Goal: Task Accomplishment & Management: Use online tool/utility

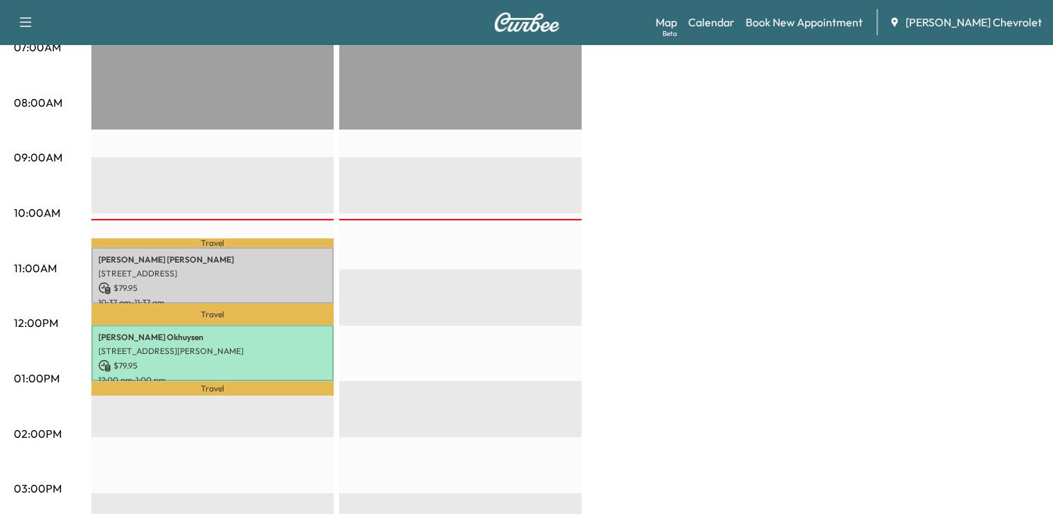
scroll to position [336, 0]
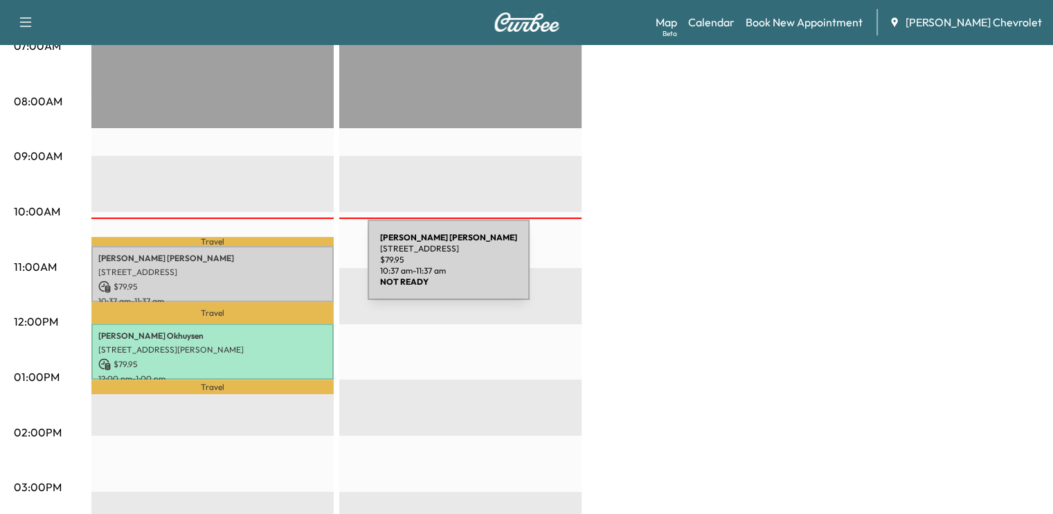
click at [260, 273] on p "[STREET_ADDRESS]" at bounding box center [212, 272] width 228 height 11
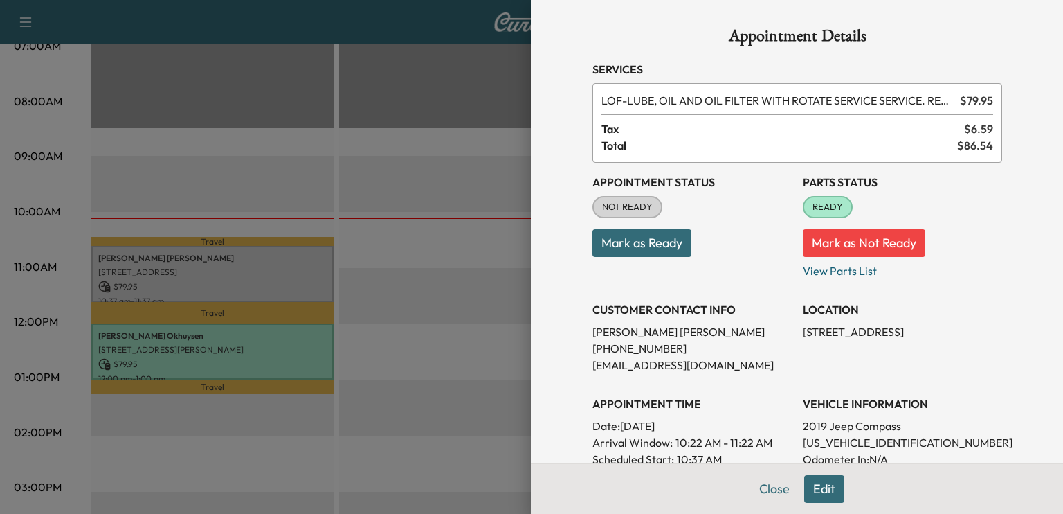
click at [648, 235] on button "Mark as Ready" at bounding box center [642, 243] width 99 height 28
click at [750, 492] on button "Close" at bounding box center [774, 489] width 48 height 28
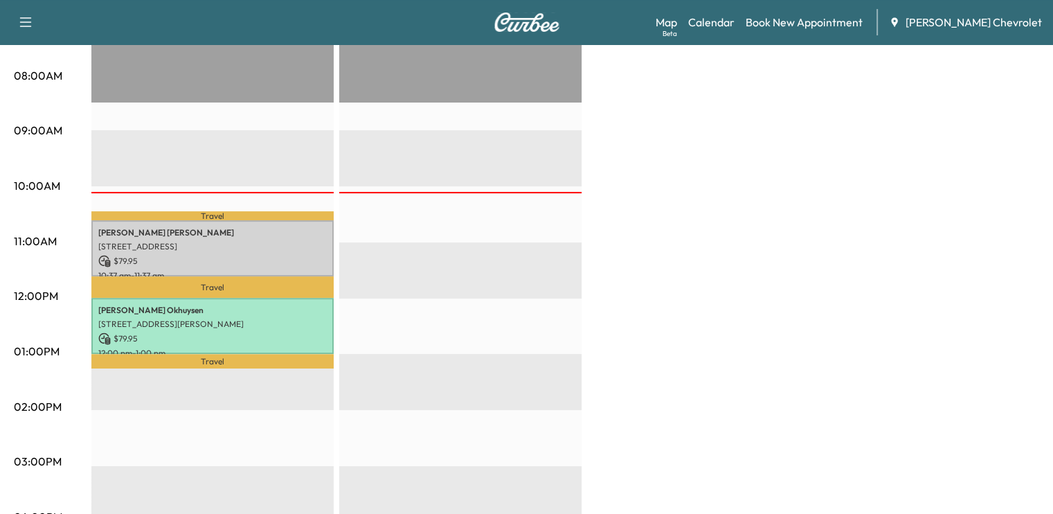
scroll to position [363, 0]
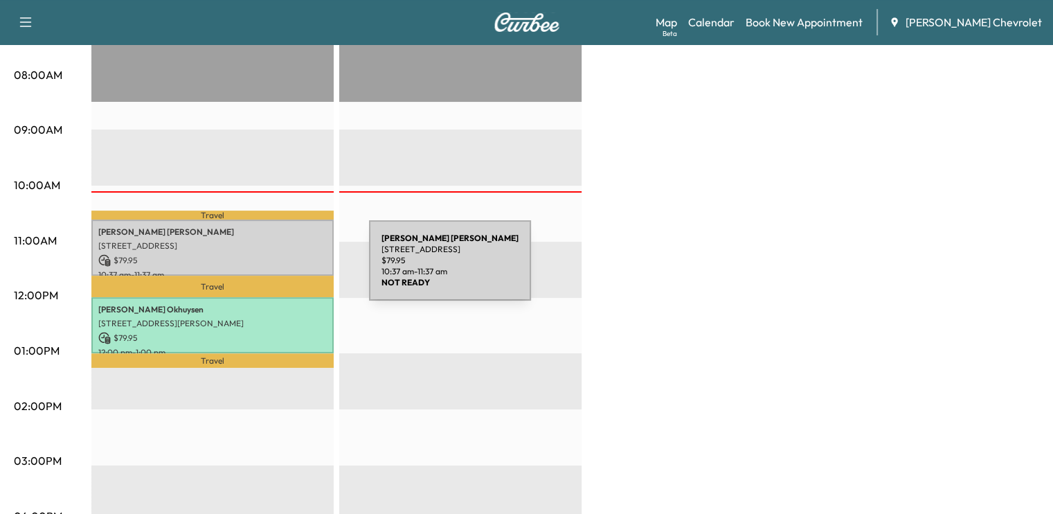
click at [265, 269] on p "10:37 am - 11:37 am" at bounding box center [212, 274] width 228 height 11
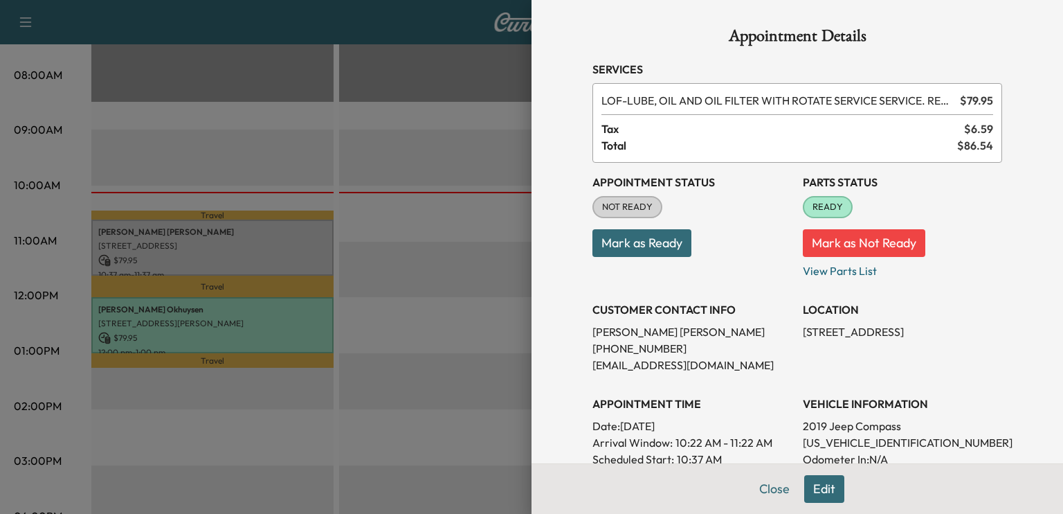
click at [647, 235] on button "Mark as Ready" at bounding box center [642, 243] width 99 height 28
click at [1038, 27] on icon "close" at bounding box center [1039, 24] width 10 height 11
click at [766, 487] on button "Close" at bounding box center [774, 489] width 48 height 28
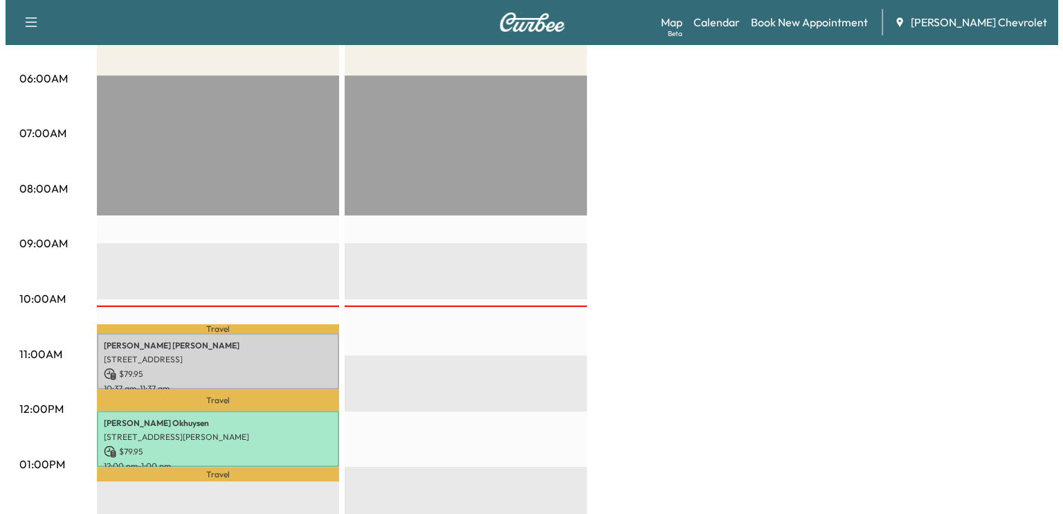
scroll to position [249, 0]
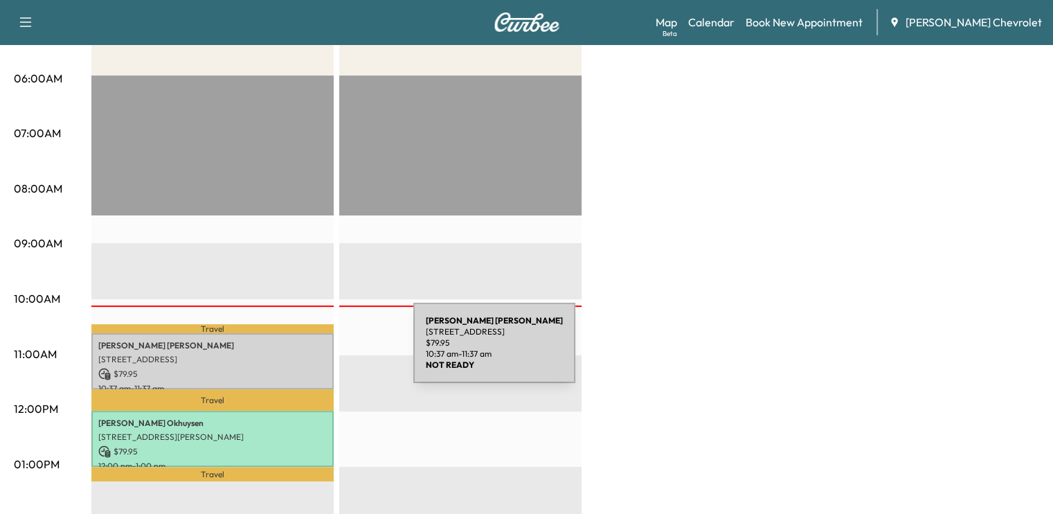
click at [309, 354] on p "[STREET_ADDRESS]" at bounding box center [212, 359] width 228 height 11
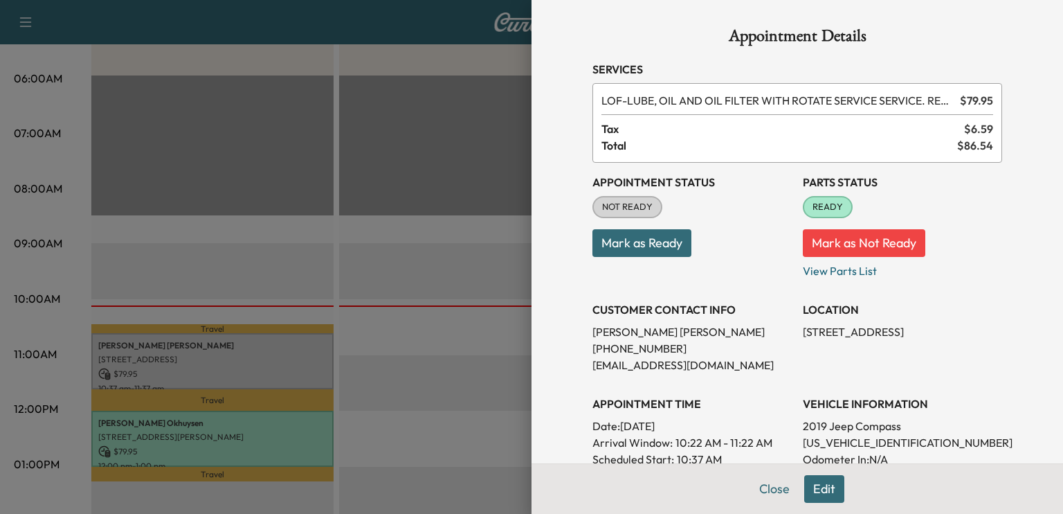
click at [660, 244] on button "Mark as Ready" at bounding box center [642, 243] width 99 height 28
click at [776, 487] on button "Close" at bounding box center [774, 489] width 48 height 28
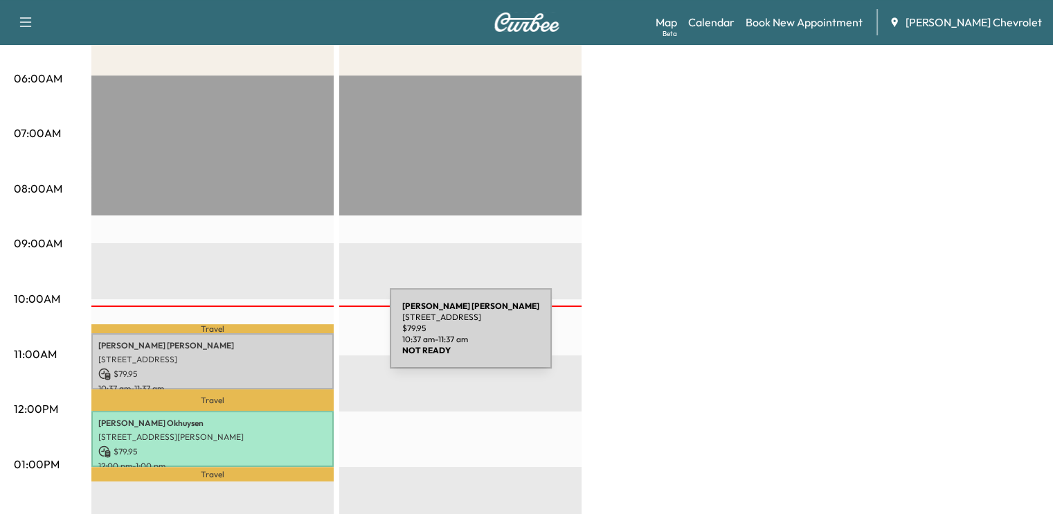
click at [282, 341] on p "[PERSON_NAME]" at bounding box center [212, 345] width 228 height 11
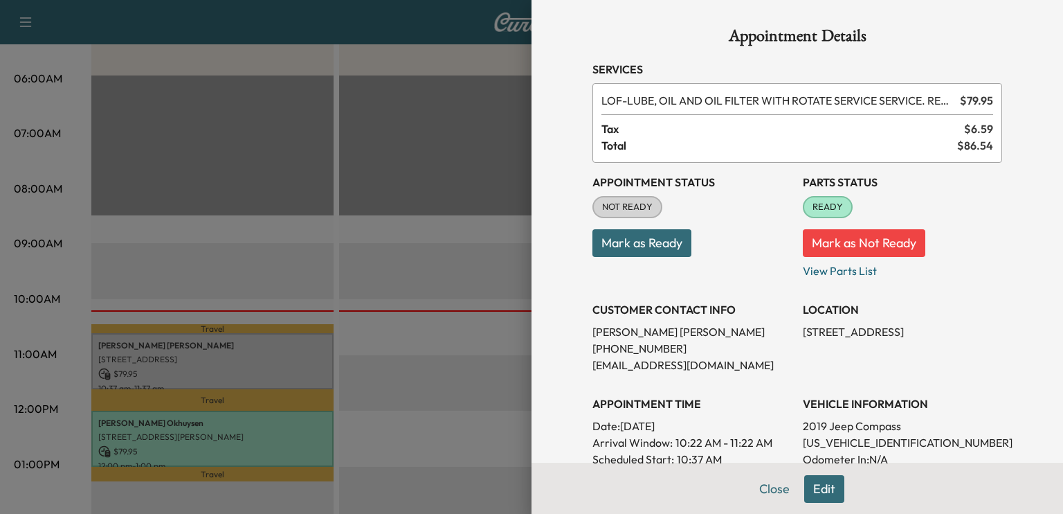
click at [656, 237] on button "Mark as Ready" at bounding box center [642, 243] width 99 height 28
click at [656, 251] on button "Mark as Ready" at bounding box center [642, 243] width 99 height 28
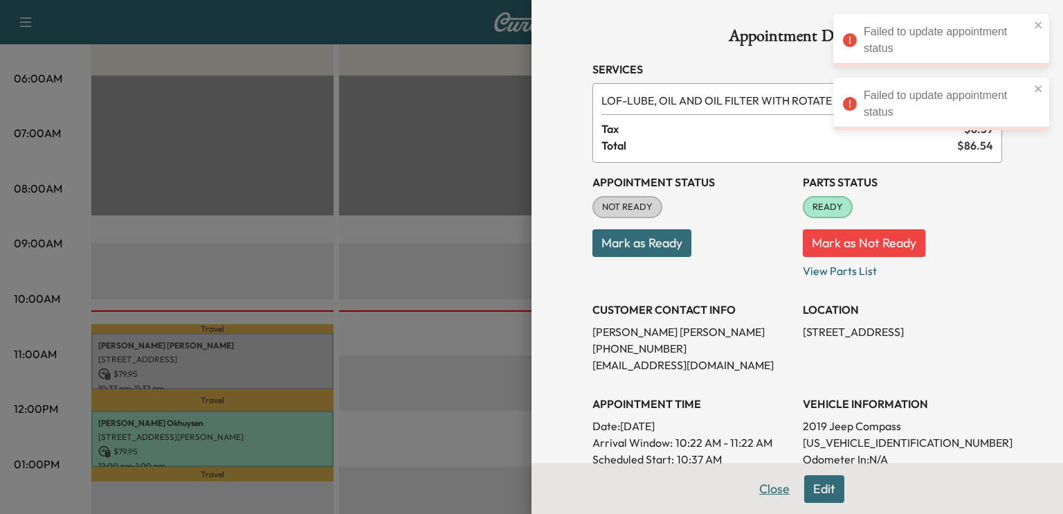
click at [753, 484] on button "Close" at bounding box center [774, 489] width 48 height 28
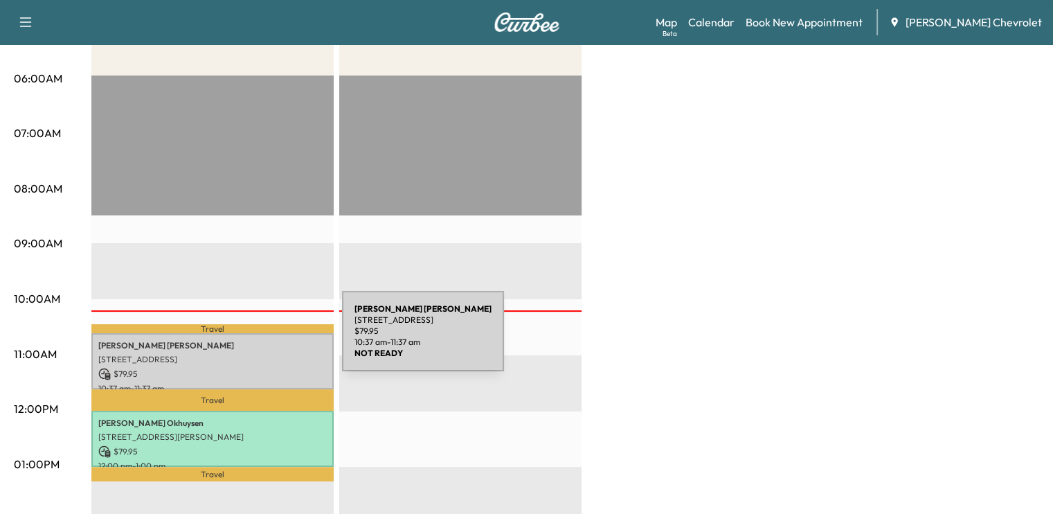
click at [238, 340] on p "[PERSON_NAME]" at bounding box center [212, 345] width 228 height 11
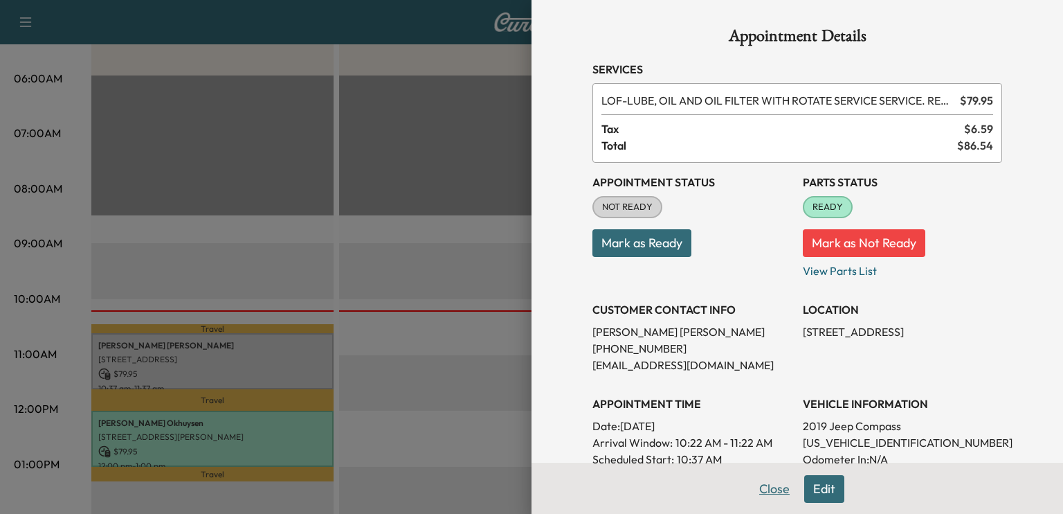
click at [764, 487] on button "Close" at bounding box center [774, 489] width 48 height 28
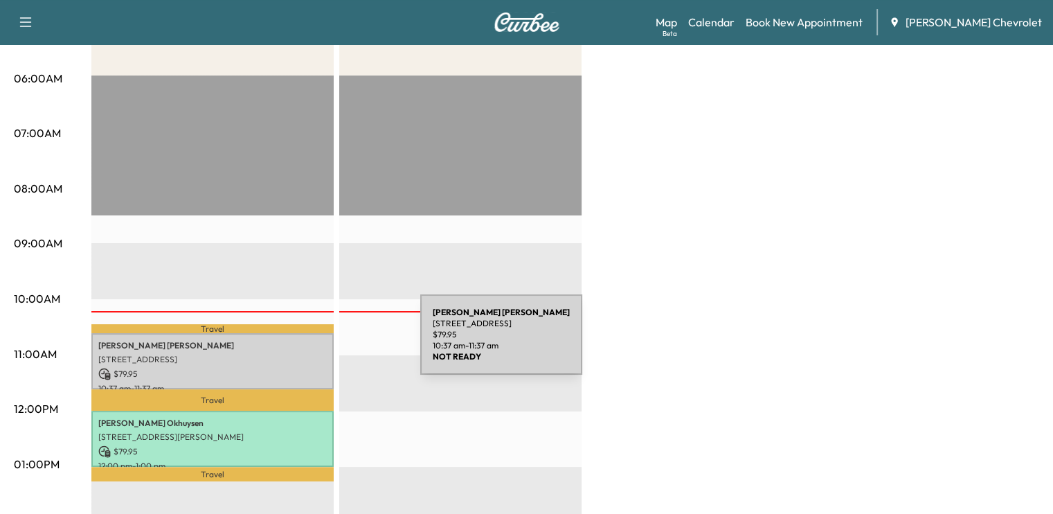
click at [305, 354] on p "[STREET_ADDRESS]" at bounding box center [212, 359] width 228 height 11
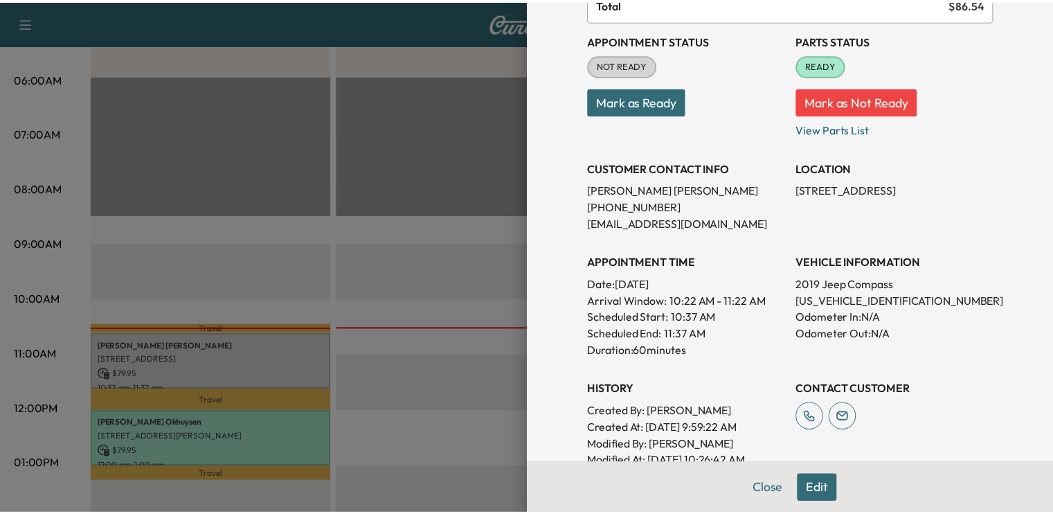
scroll to position [144, 0]
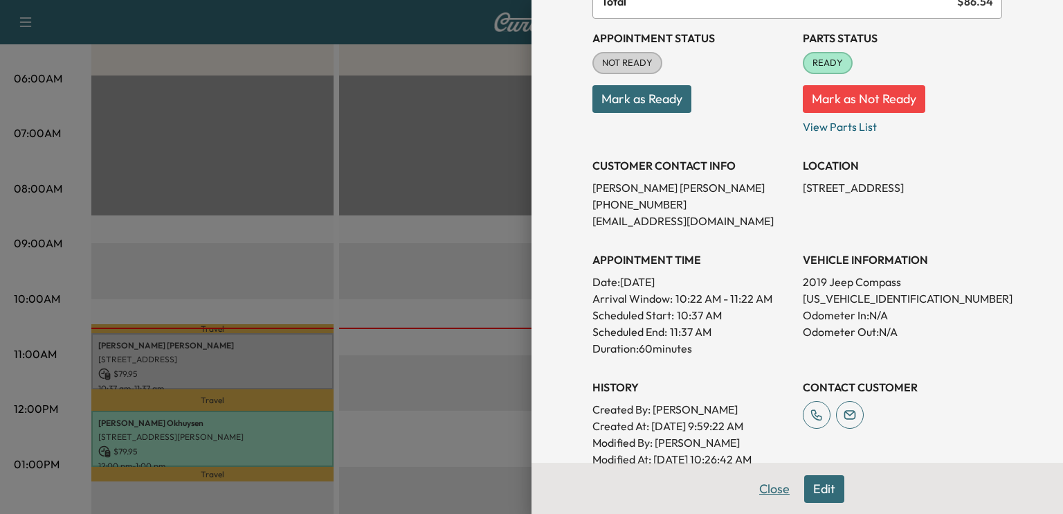
click at [756, 494] on button "Close" at bounding box center [774, 489] width 48 height 28
